Goal: Task Accomplishment & Management: Use online tool/utility

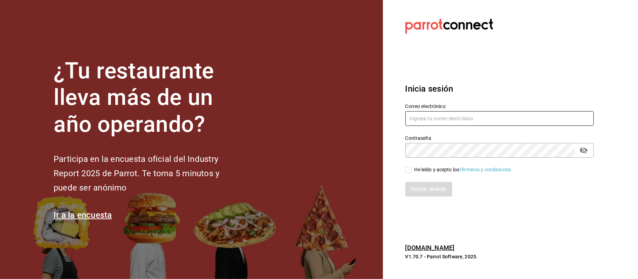
type input "[EMAIL_ADDRESS][PERSON_NAME][DOMAIN_NAME]"
click at [412, 174] on div "Iniciar sesión" at bounding box center [495, 185] width 197 height 23
click at [408, 171] on input "He leído y acepto los Términos y condiciones." at bounding box center [408, 170] width 6 height 6
checkbox input "true"
click at [416, 188] on button "Iniciar sesión" at bounding box center [429, 189] width 48 height 15
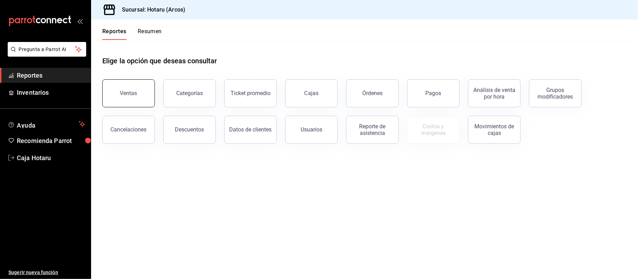
click at [137, 91] on button "Ventas" at bounding box center [128, 93] width 53 height 28
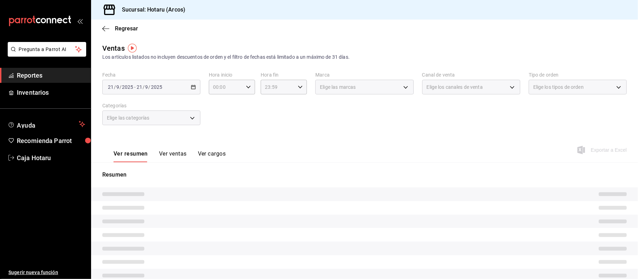
click at [188, 87] on div "[DATE] [DATE] - [DATE] [DATE]" at bounding box center [151, 87] width 98 height 15
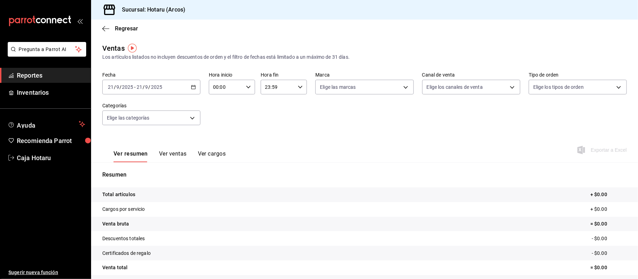
click at [192, 87] on icon "button" at bounding box center [193, 87] width 5 height 5
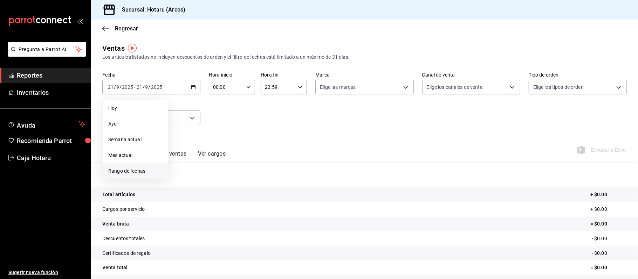
click at [140, 172] on span "Rango de fechas" at bounding box center [135, 171] width 54 height 7
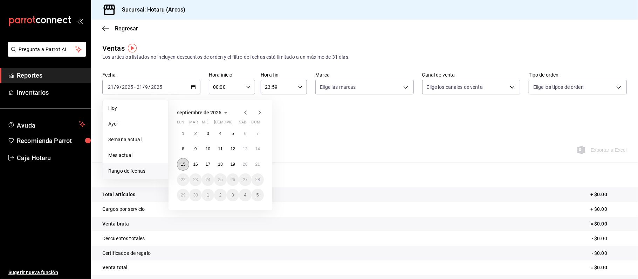
click at [184, 163] on abbr "15" at bounding box center [183, 164] width 5 height 5
click at [260, 167] on button "21" at bounding box center [257, 164] width 12 height 13
click at [183, 163] on abbr "15" at bounding box center [183, 164] width 5 height 5
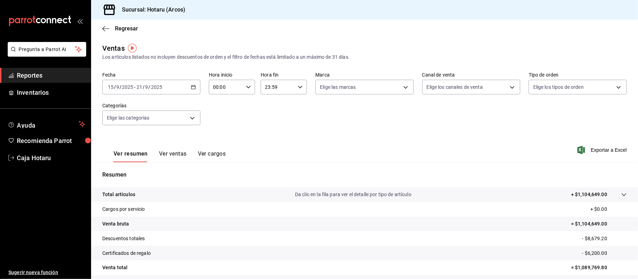
click at [192, 91] on div "2025-09-15 15 / 9 / 2025 - 2025-09-21 21 / 9 / 2025" at bounding box center [151, 87] width 98 height 15
click at [247, 90] on div "00:00 Hora inicio" at bounding box center [232, 87] width 46 height 15
click at [220, 113] on span "05" at bounding box center [219, 116] width 12 height 6
type input "05:00"
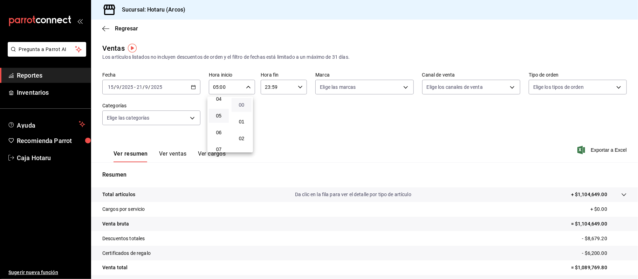
click at [243, 103] on span "00" at bounding box center [242, 105] width 12 height 6
click at [300, 90] on div at bounding box center [319, 139] width 638 height 279
click at [299, 88] on icon "button" at bounding box center [300, 87] width 5 height 5
click at [271, 135] on span "05" at bounding box center [270, 137] width 12 height 6
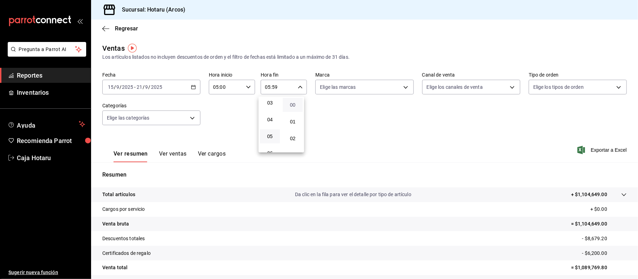
click at [292, 107] on span "00" at bounding box center [293, 105] width 12 height 6
type input "05:00"
click at [599, 150] on div at bounding box center [319, 139] width 638 height 279
click at [590, 150] on span "Exportar a Excel" at bounding box center [602, 150] width 48 height 8
